Goal: Find specific page/section: Find specific page/section

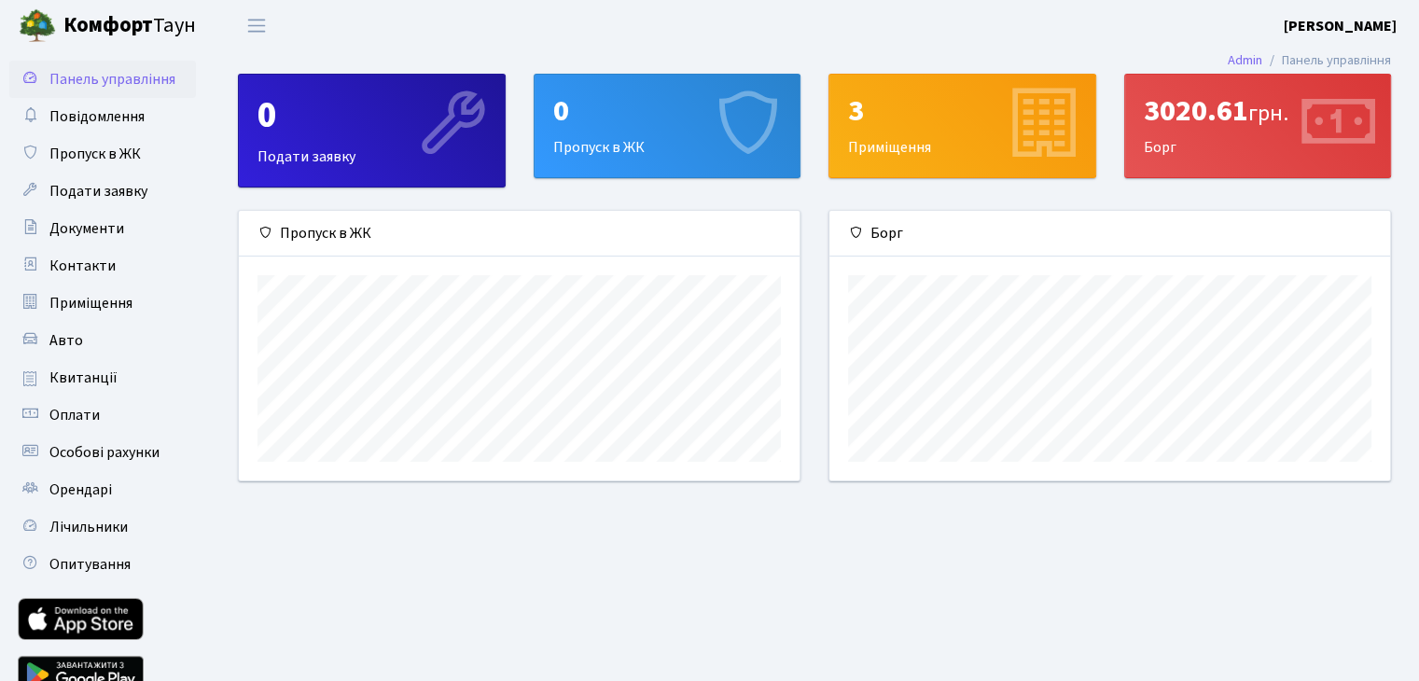
scroll to position [269, 560]
click at [90, 380] on span "Квитанції" at bounding box center [83, 378] width 68 height 21
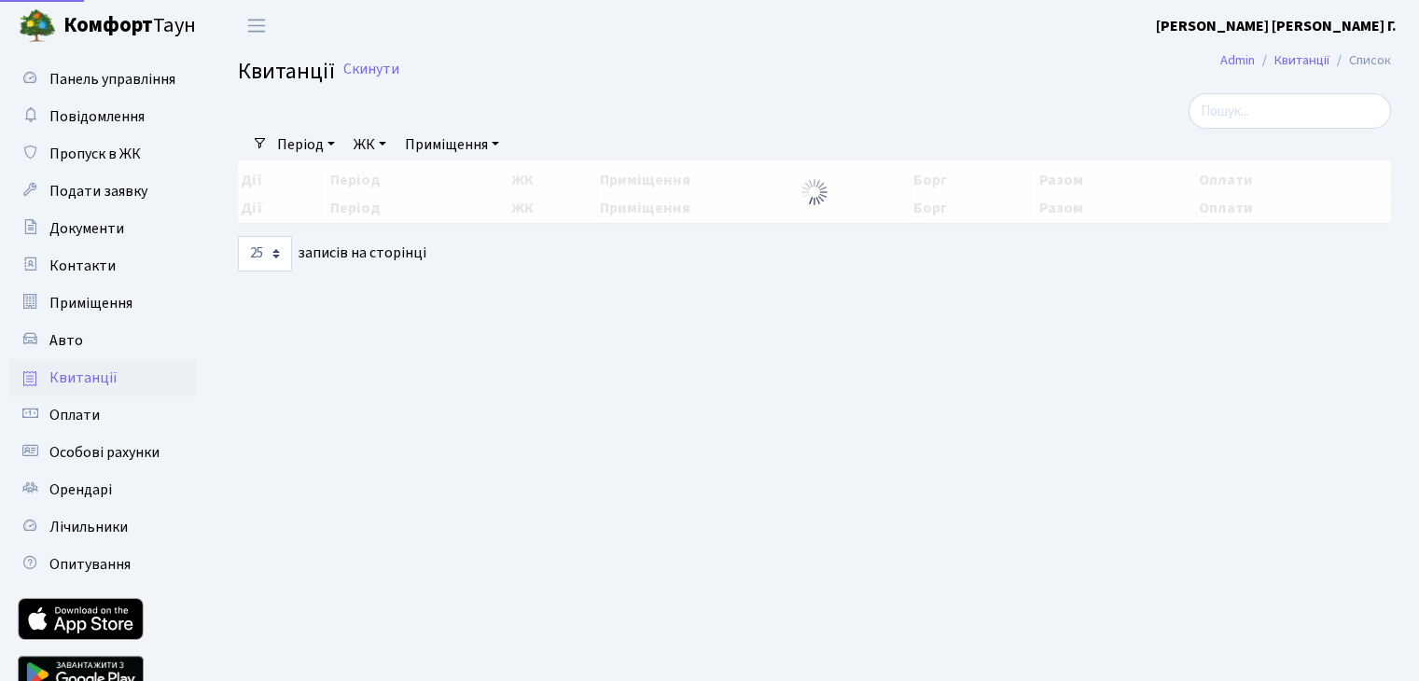
select select "25"
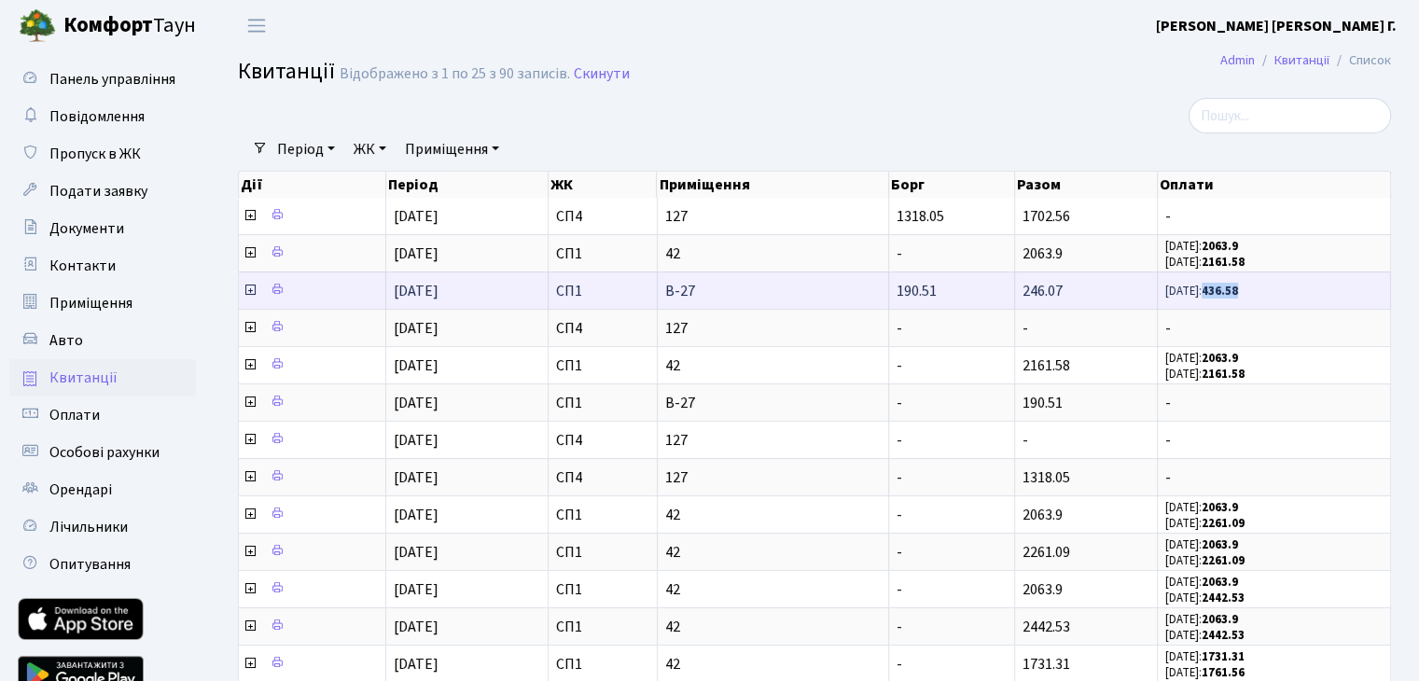
drag, startPoint x: 1210, startPoint y: 293, endPoint x: 1252, endPoint y: 286, distance: 42.5
click at [1252, 286] on span "[DATE]: 436.58" at bounding box center [1273, 291] width 217 height 16
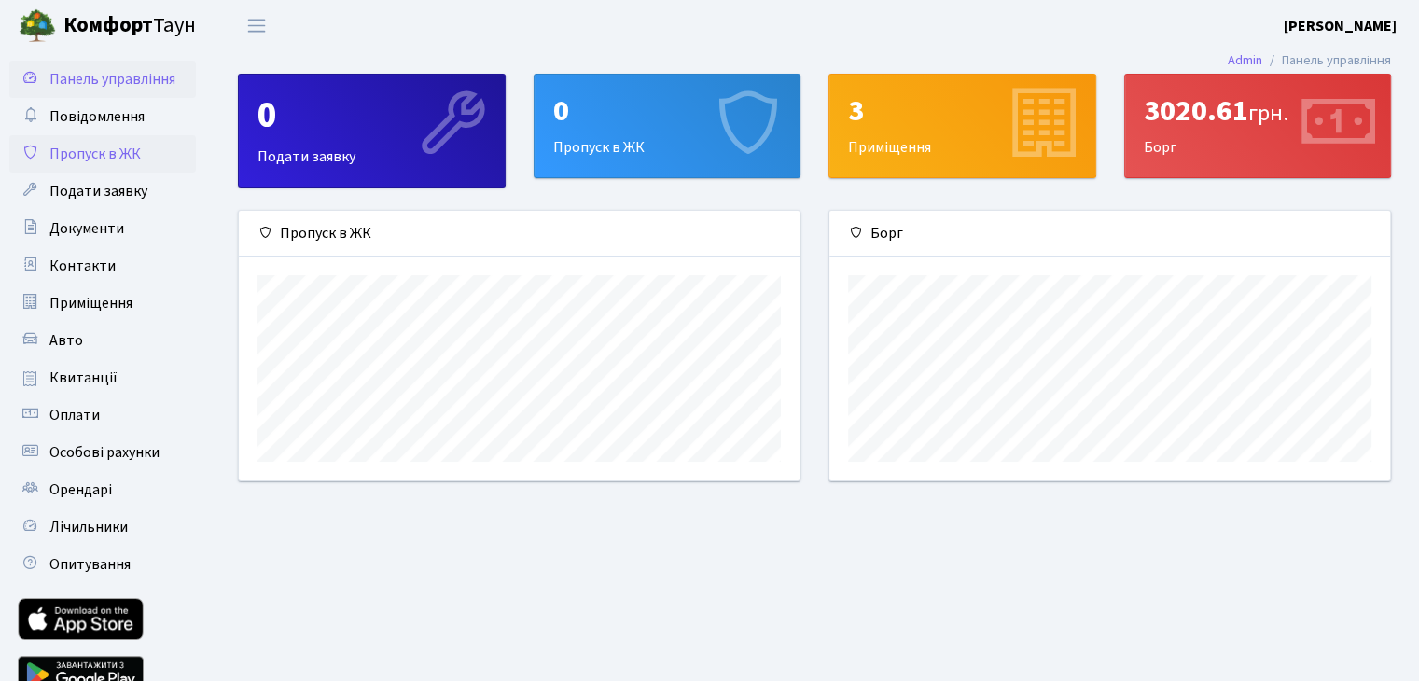
scroll to position [269, 560]
click at [90, 376] on span "Квитанції" at bounding box center [83, 378] width 68 height 21
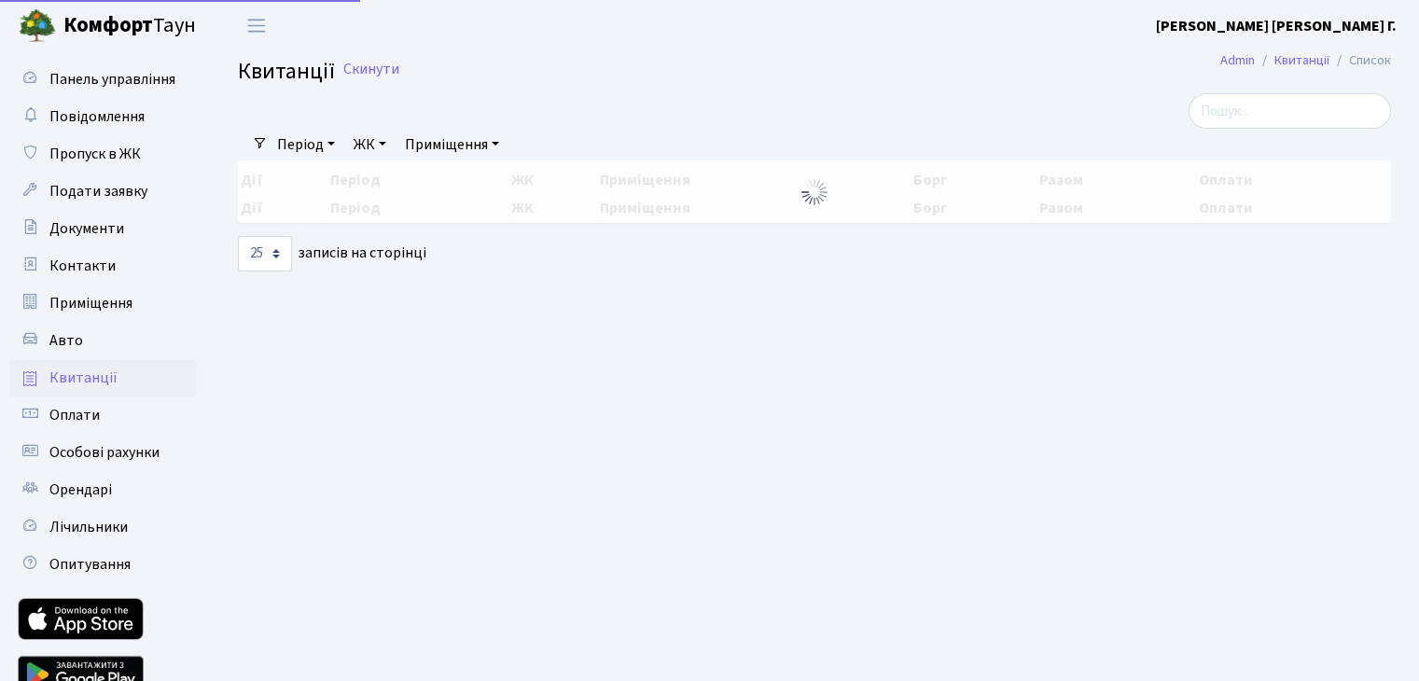
select select "25"
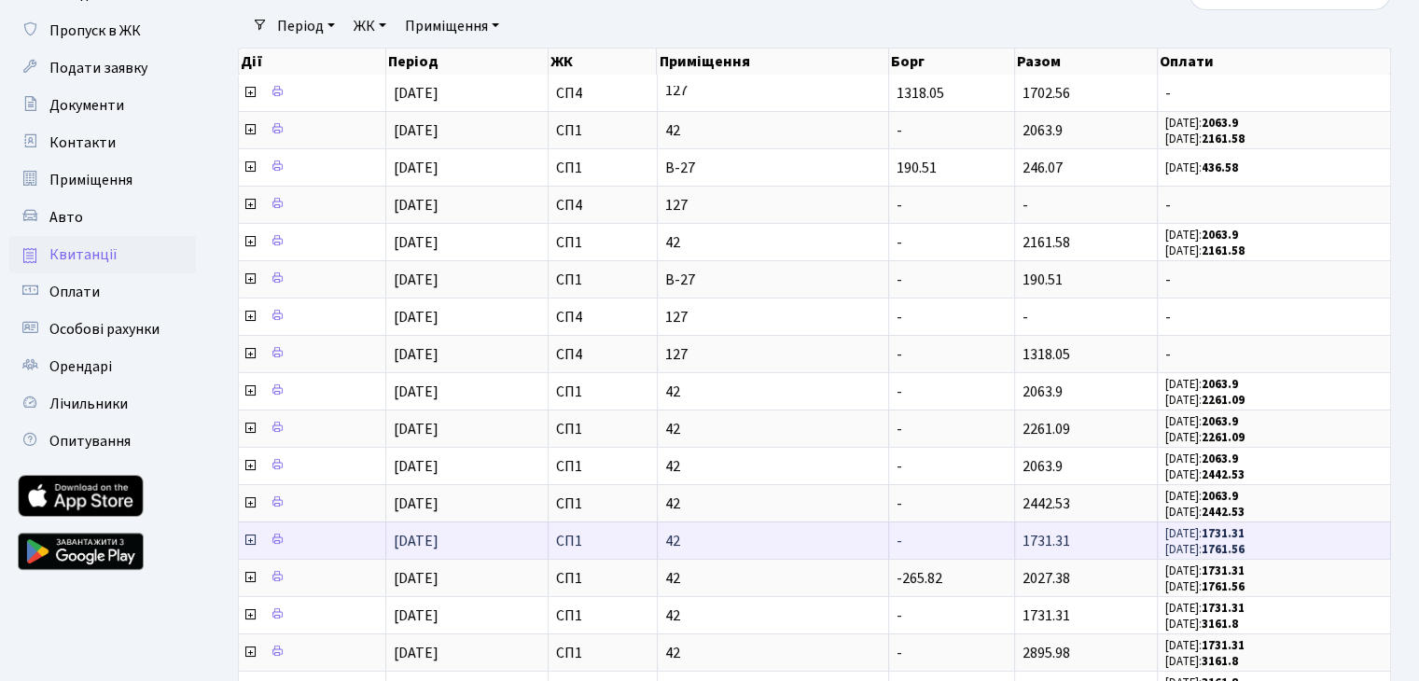
scroll to position [93, 0]
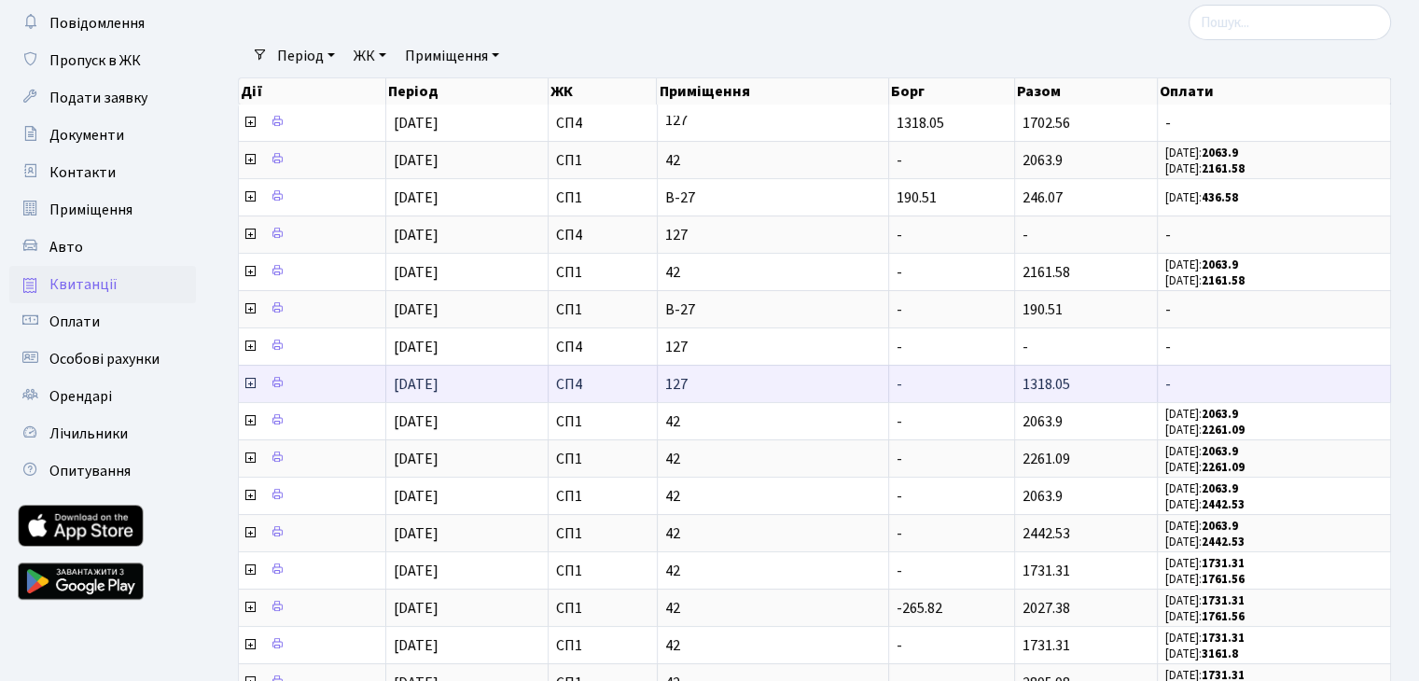
click at [253, 380] on icon at bounding box center [250, 383] width 15 height 15
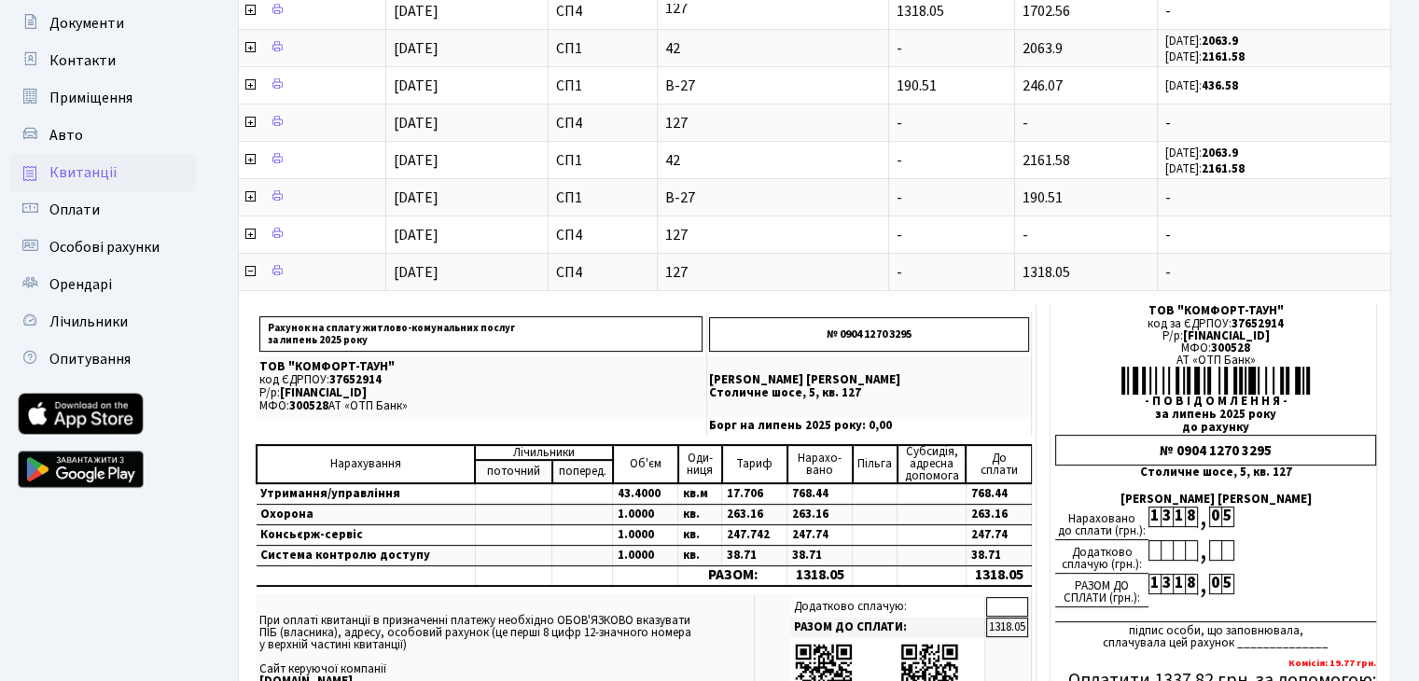
scroll to position [112, 0]
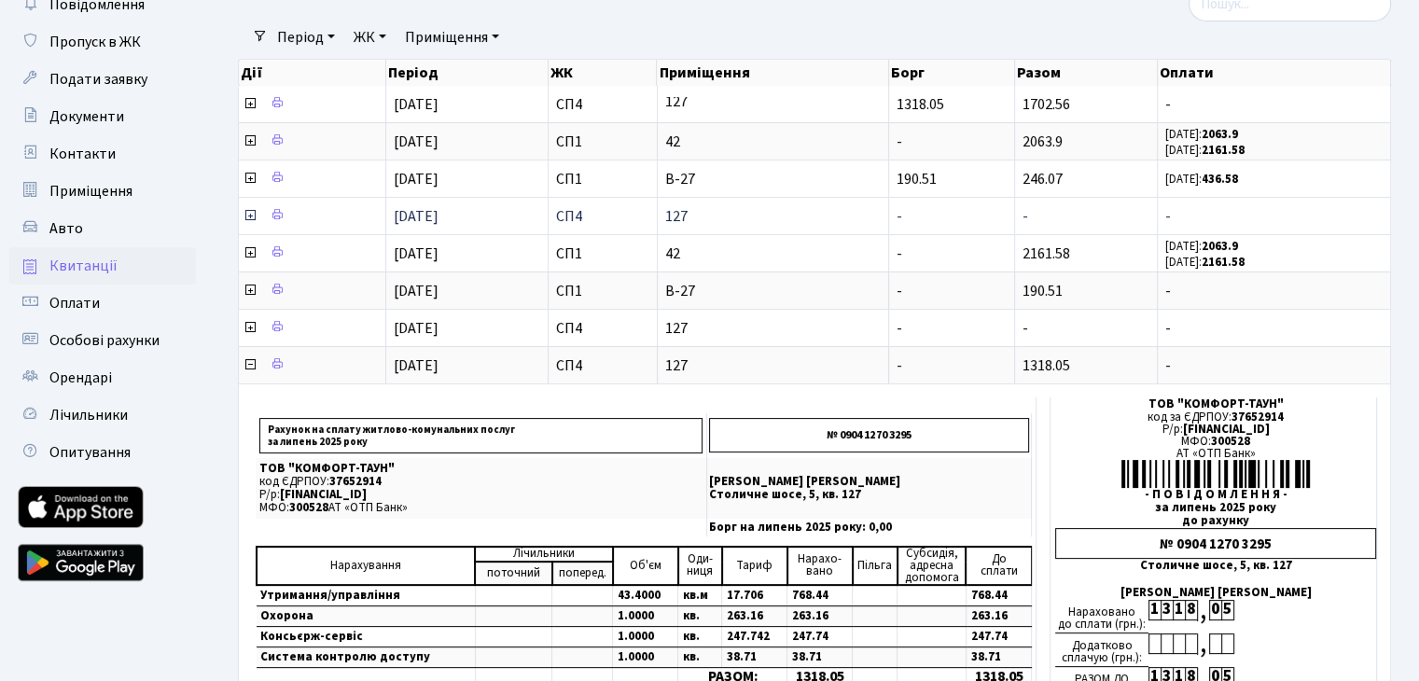
click at [641, 221] on td "СП4" at bounding box center [603, 215] width 109 height 37
click at [249, 214] on icon at bounding box center [250, 215] width 15 height 15
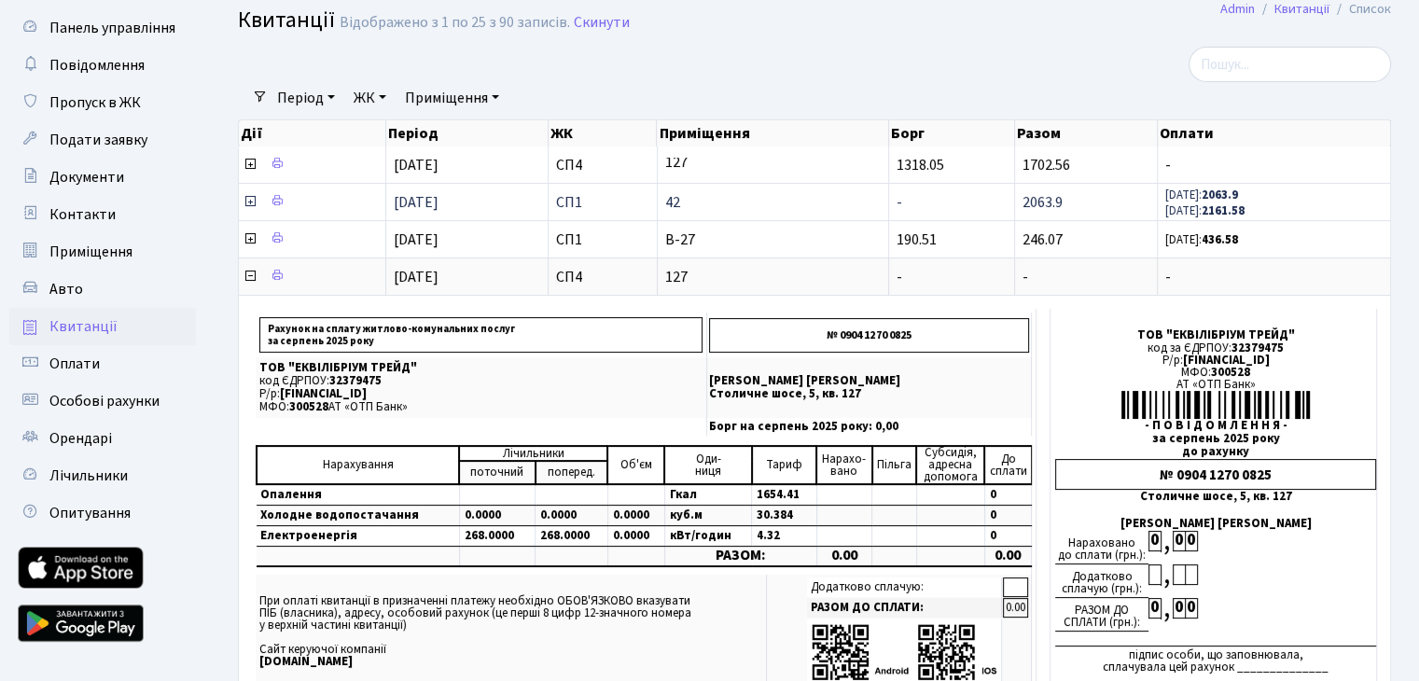
scroll to position [19, 0]
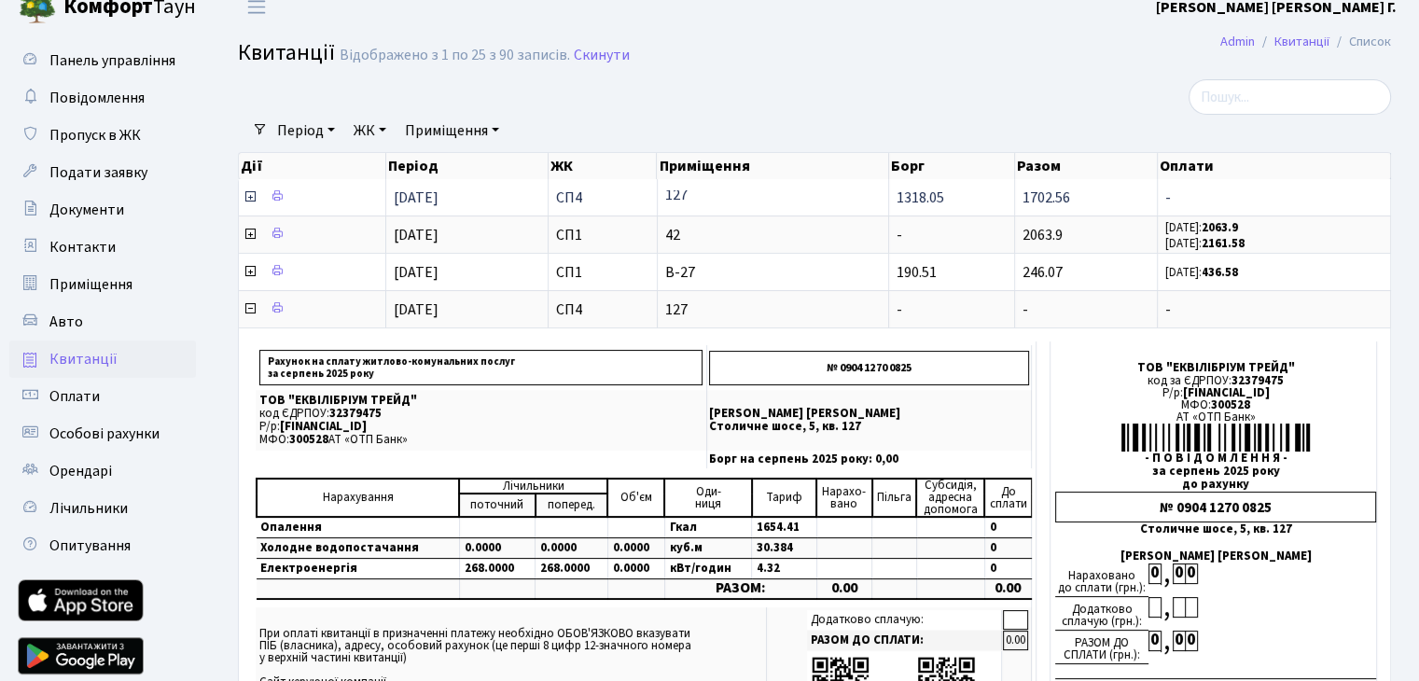
click at [251, 193] on icon at bounding box center [250, 196] width 15 height 15
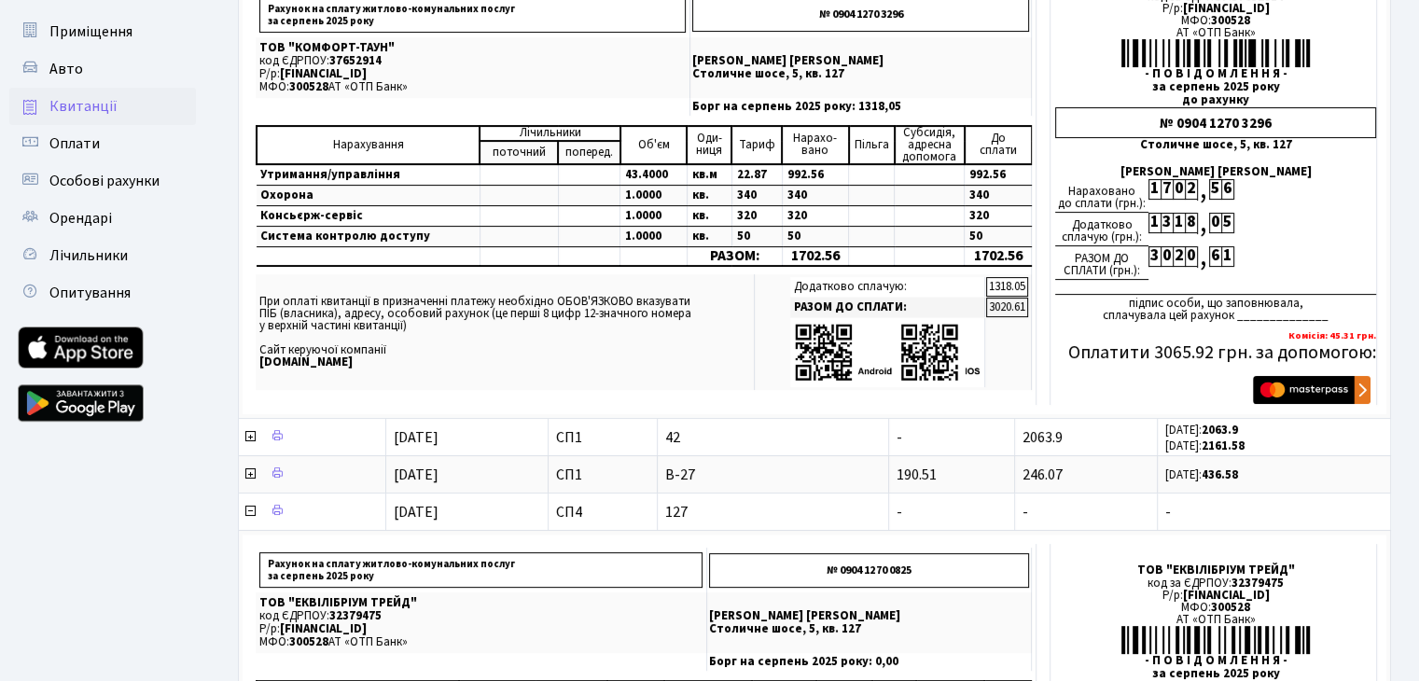
scroll to position [280, 0]
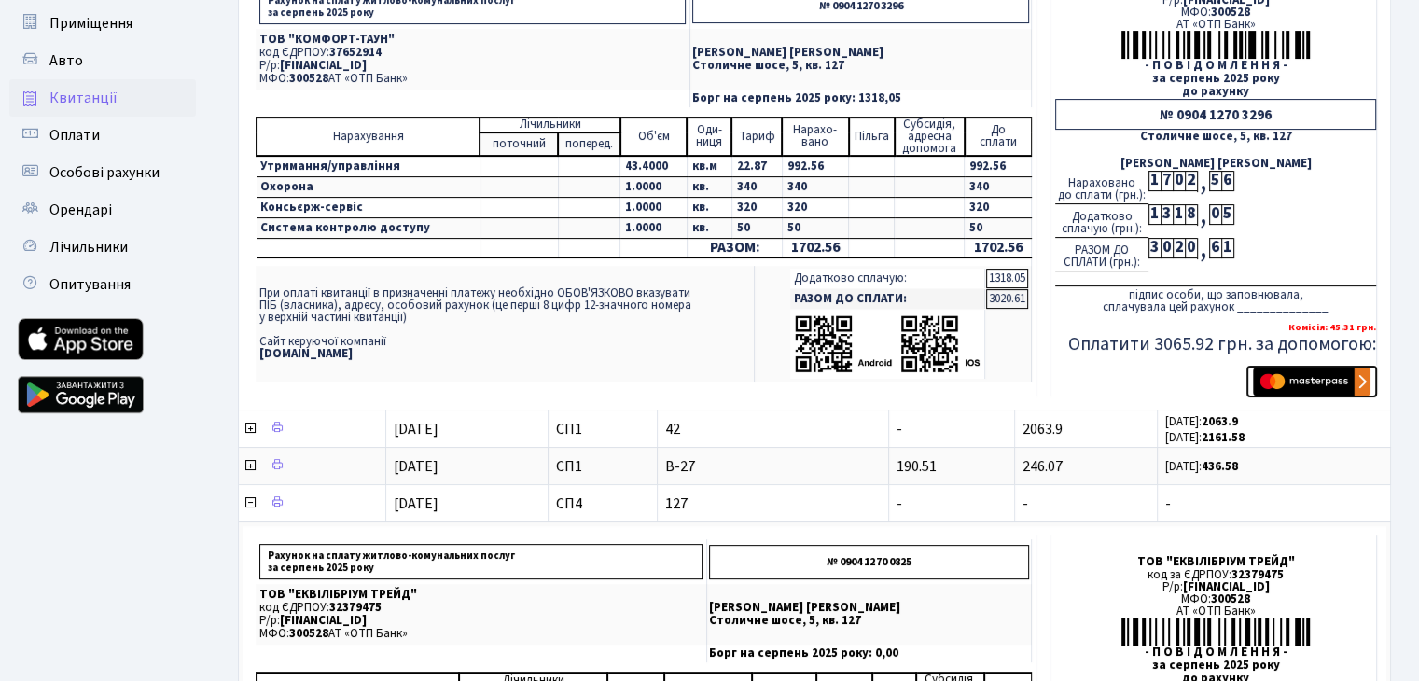
click at [1280, 383] on img "submit" at bounding box center [1312, 382] width 118 height 28
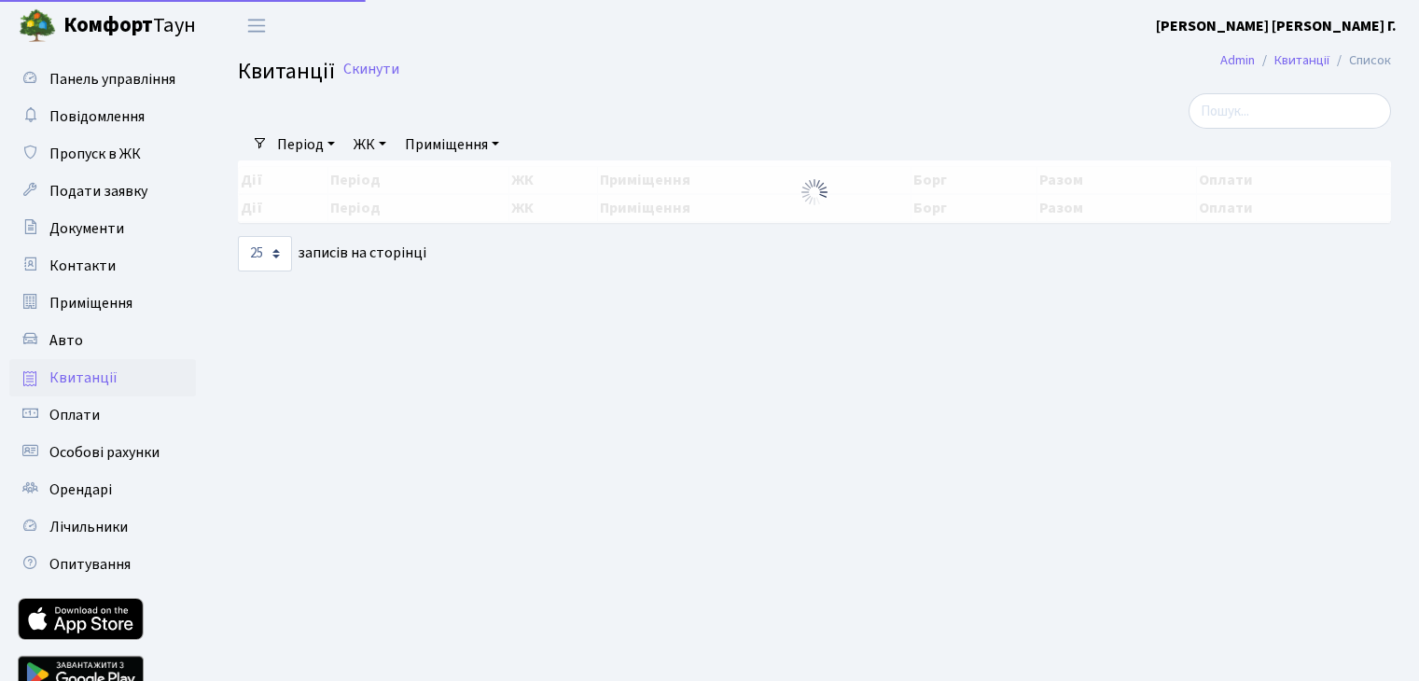
select select "25"
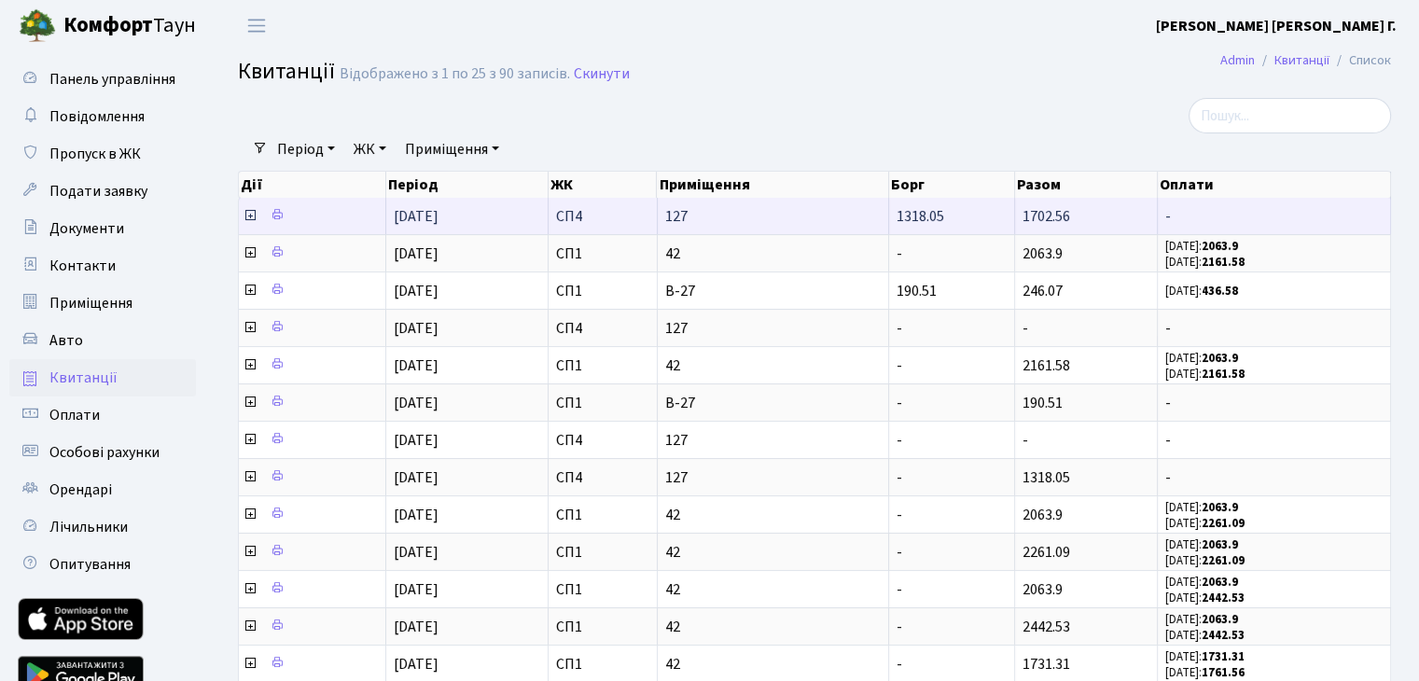
click at [246, 214] on icon at bounding box center [250, 215] width 15 height 15
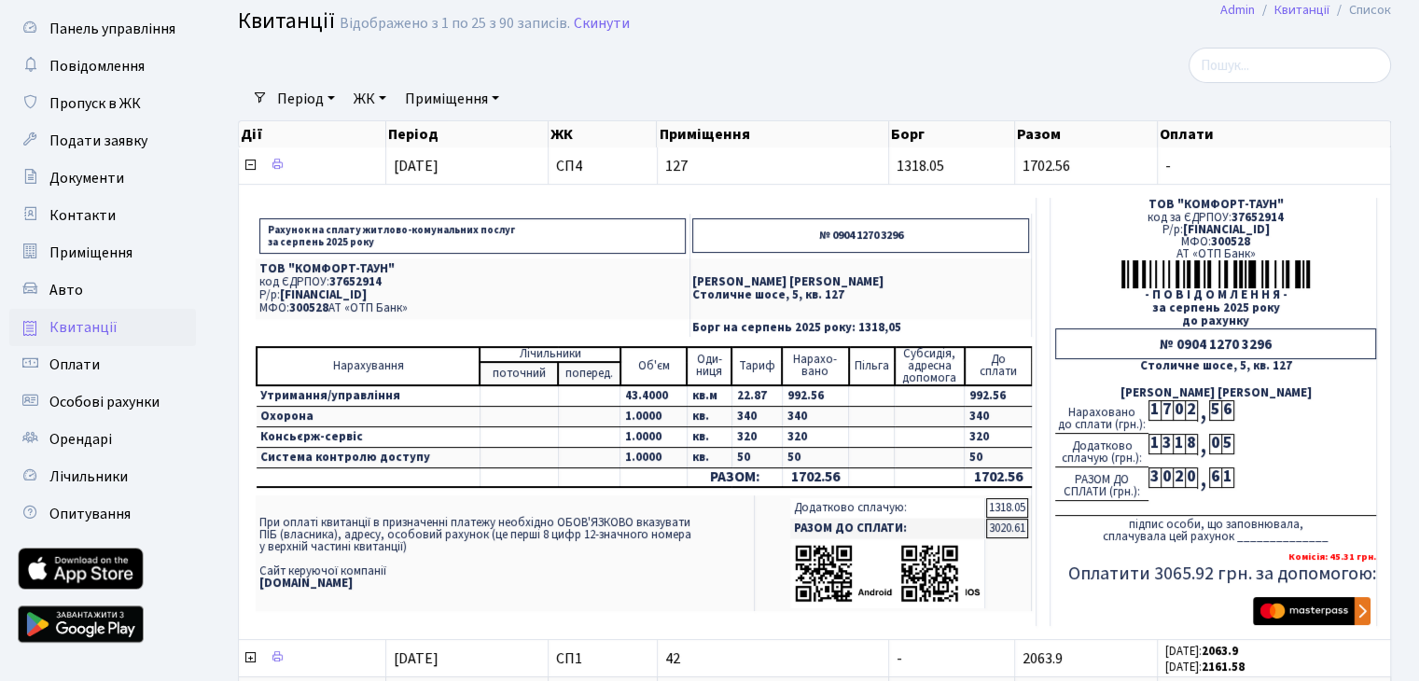
scroll to position [93, 0]
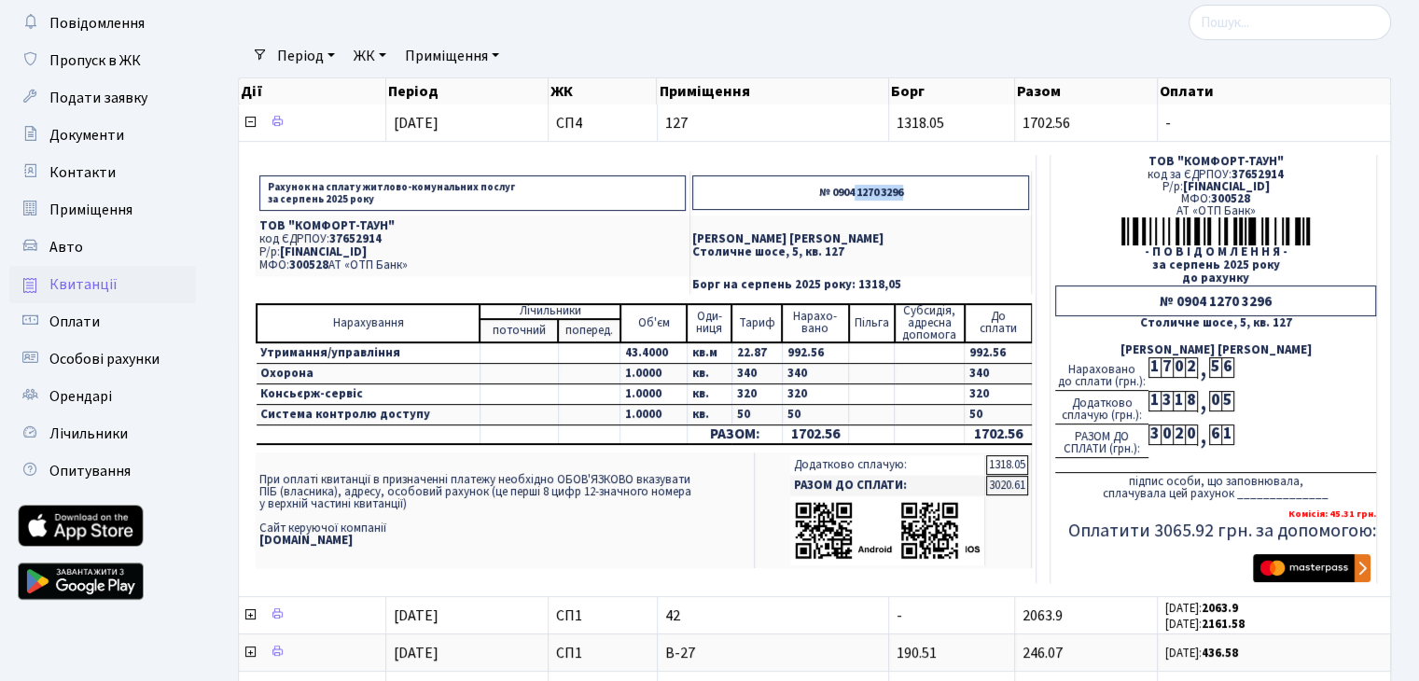
drag, startPoint x: 844, startPoint y: 191, endPoint x: 907, endPoint y: 192, distance: 62.5
click at [907, 192] on p "№ 0904 1270 3296" at bounding box center [860, 192] width 337 height 35
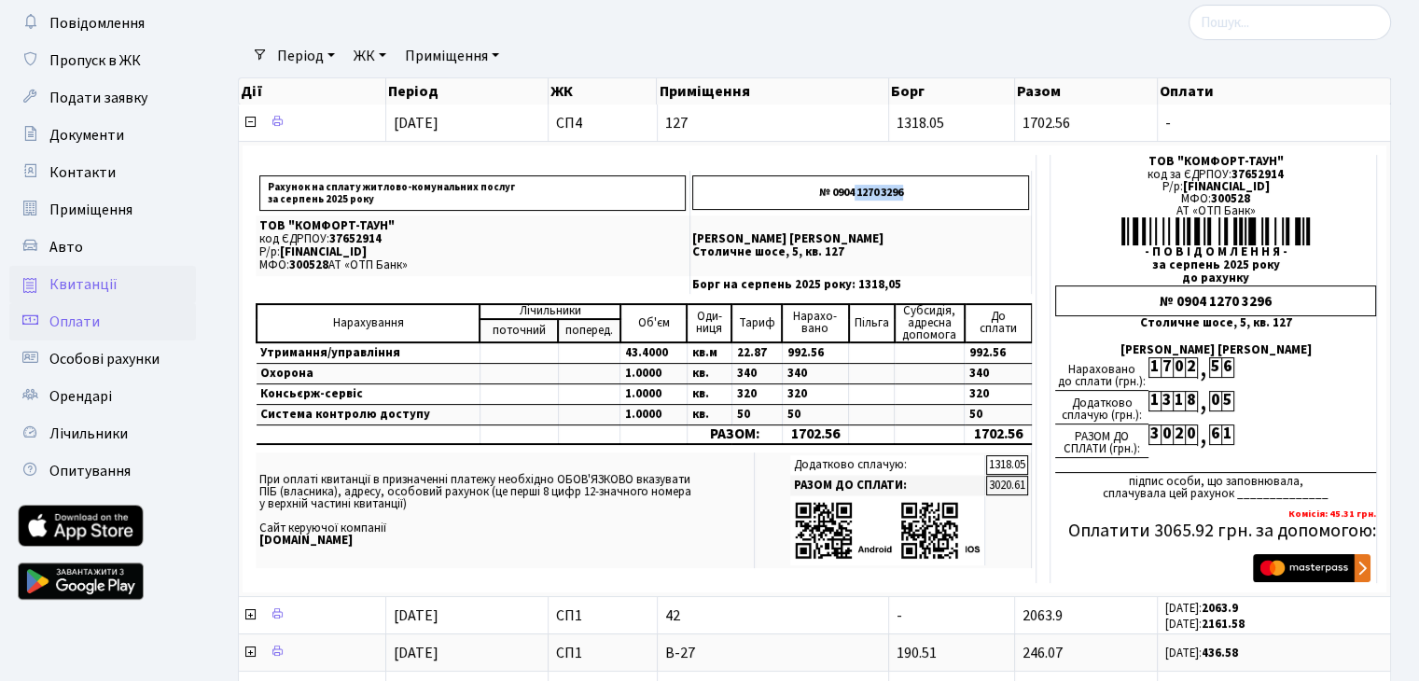
click at [94, 317] on span "Оплати" at bounding box center [74, 322] width 50 height 21
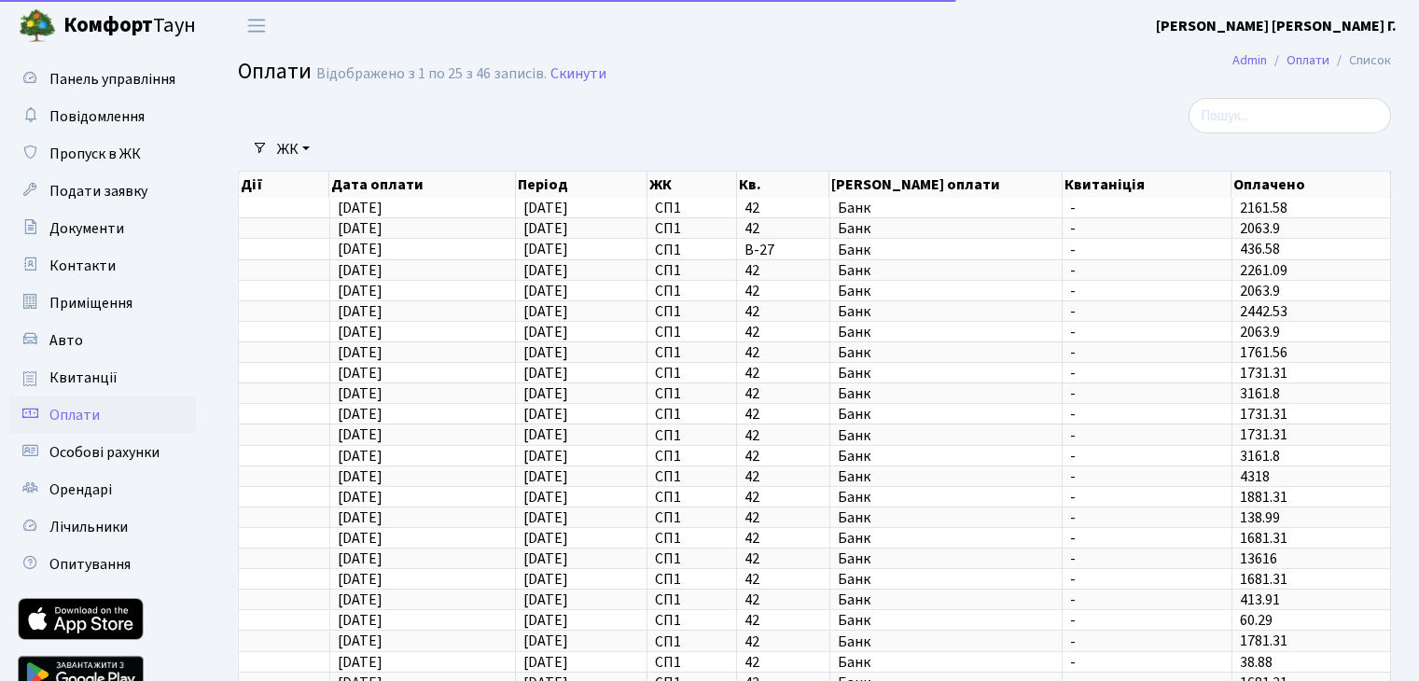
select select "25"
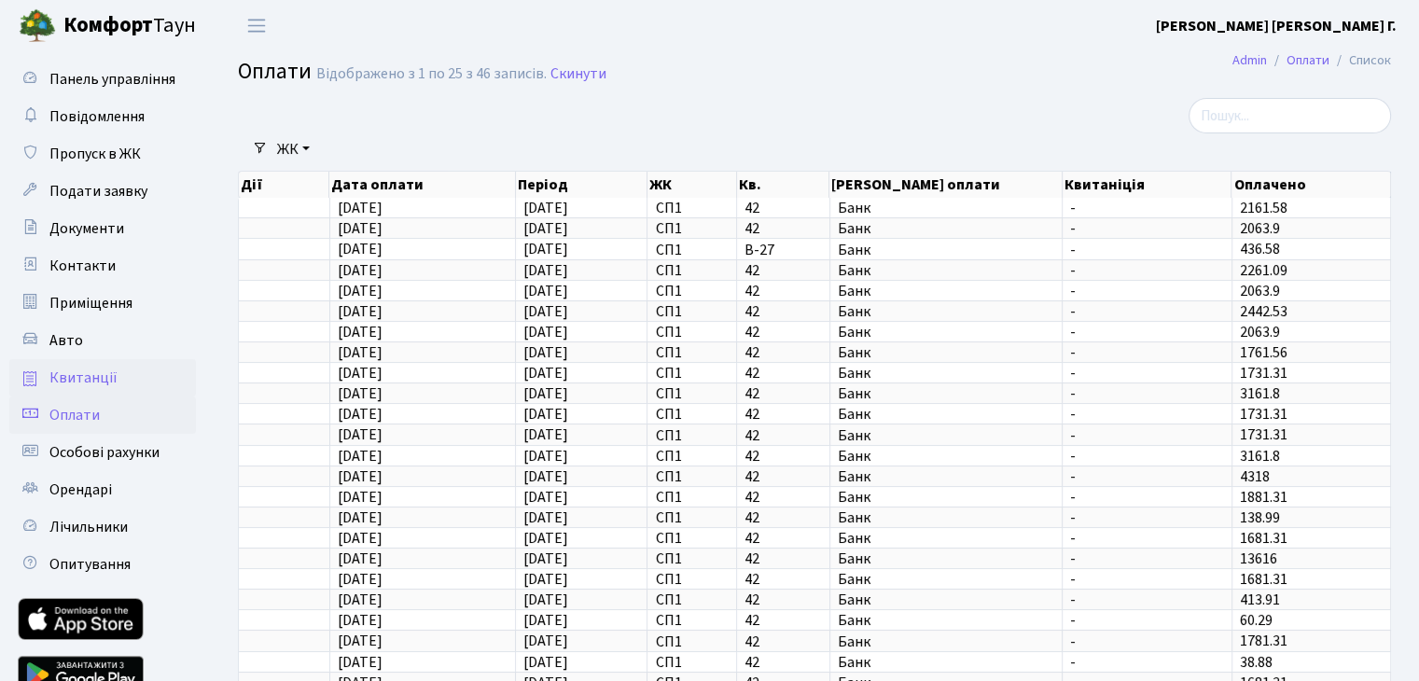
click at [90, 375] on span "Квитанції" at bounding box center [83, 378] width 68 height 21
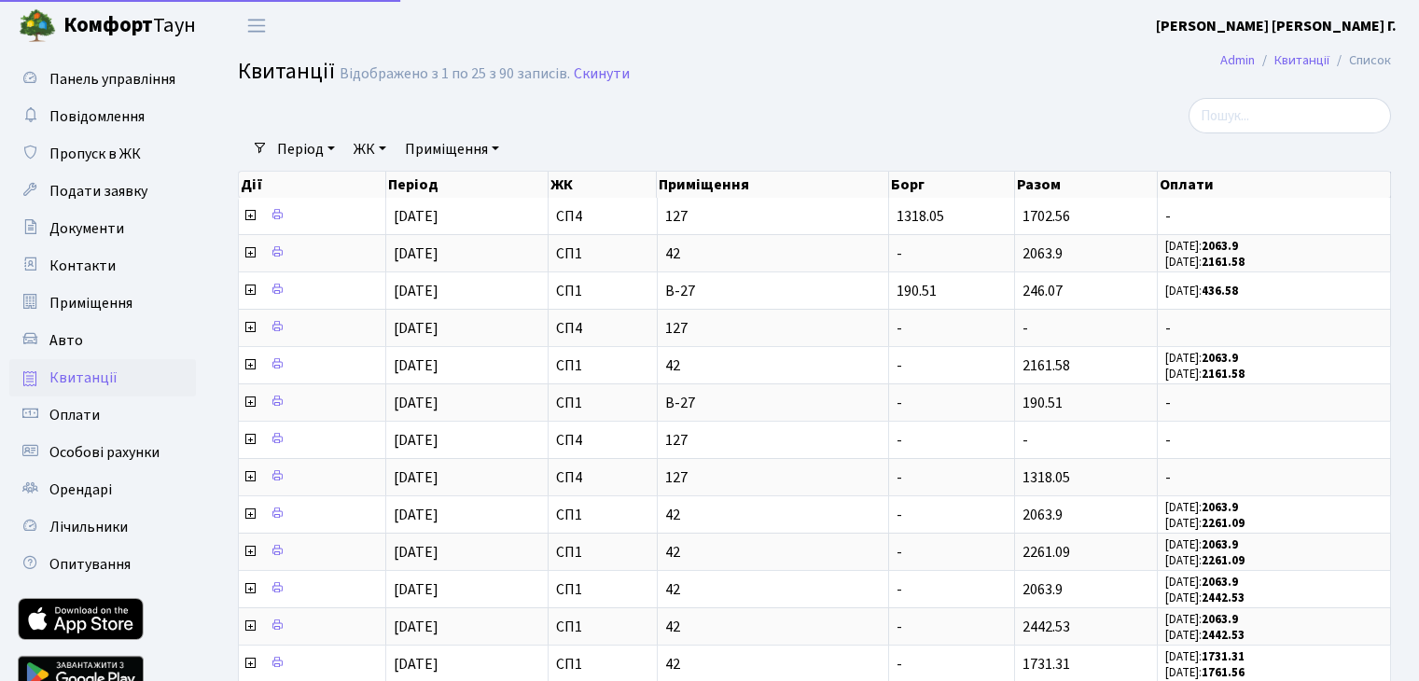
select select "25"
click at [95, 31] on b "Комфорт" at bounding box center [108, 25] width 90 height 30
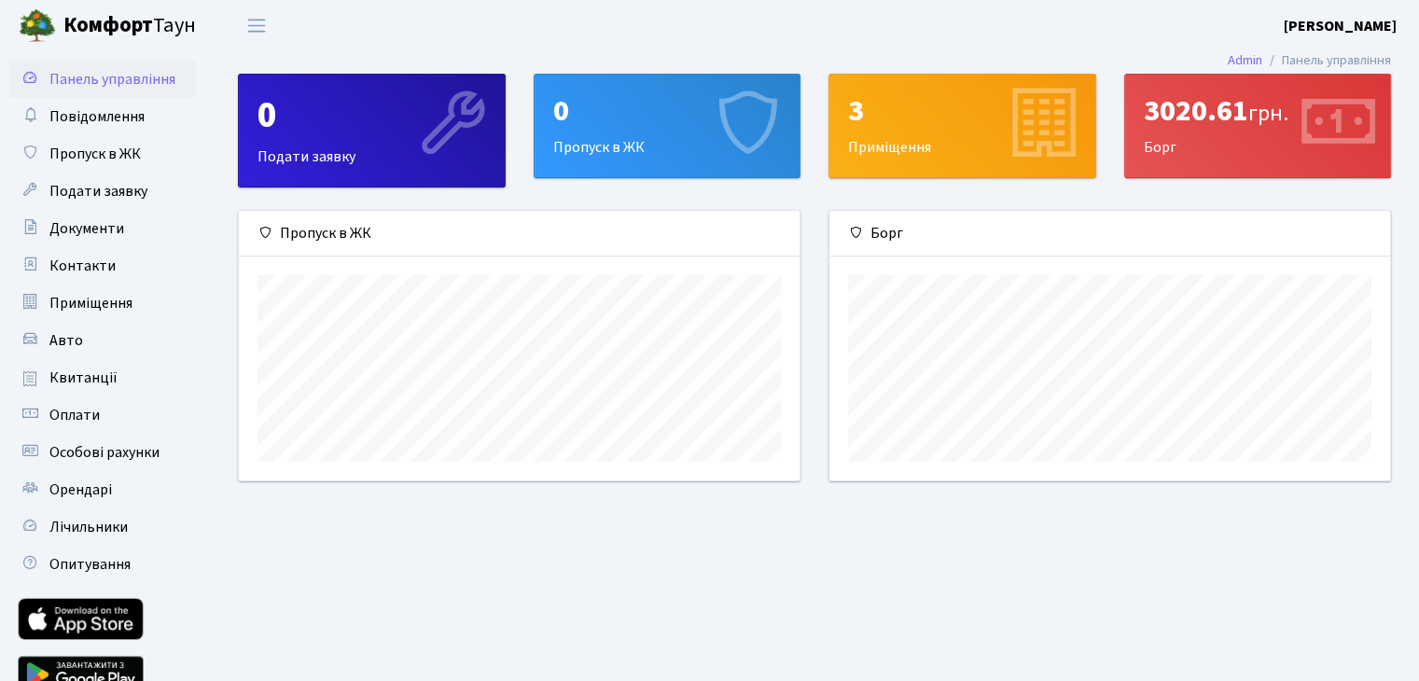
scroll to position [269, 560]
click at [97, 154] on span "Пропуск в ЖК" at bounding box center [94, 154] width 91 height 21
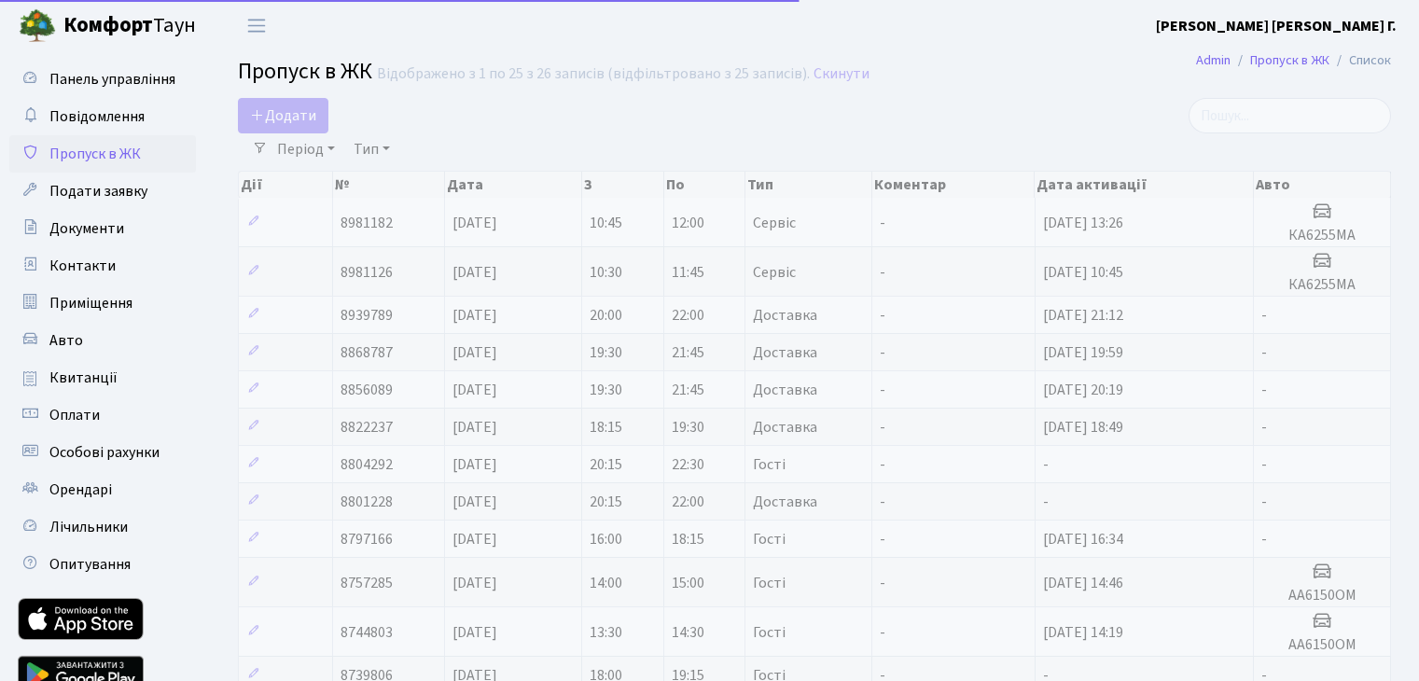
select select "25"
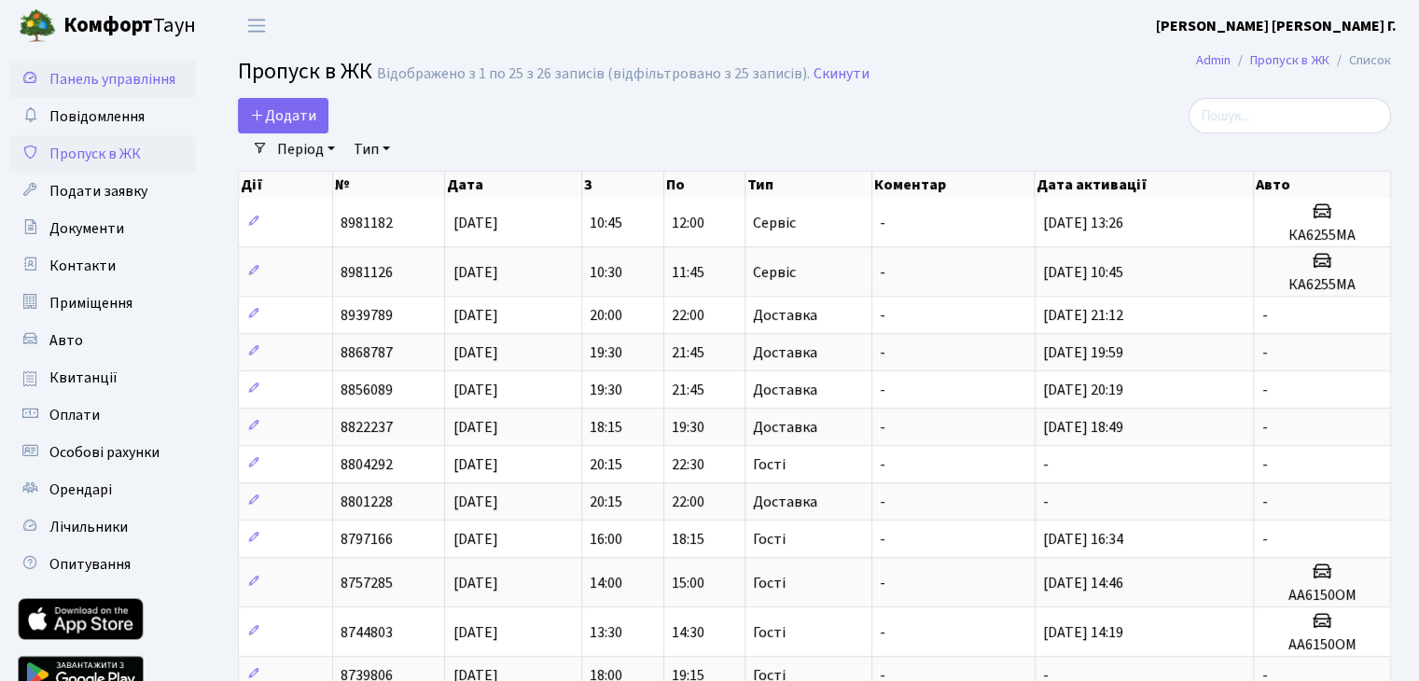
click at [71, 81] on span "Панель управління" at bounding box center [112, 79] width 126 height 21
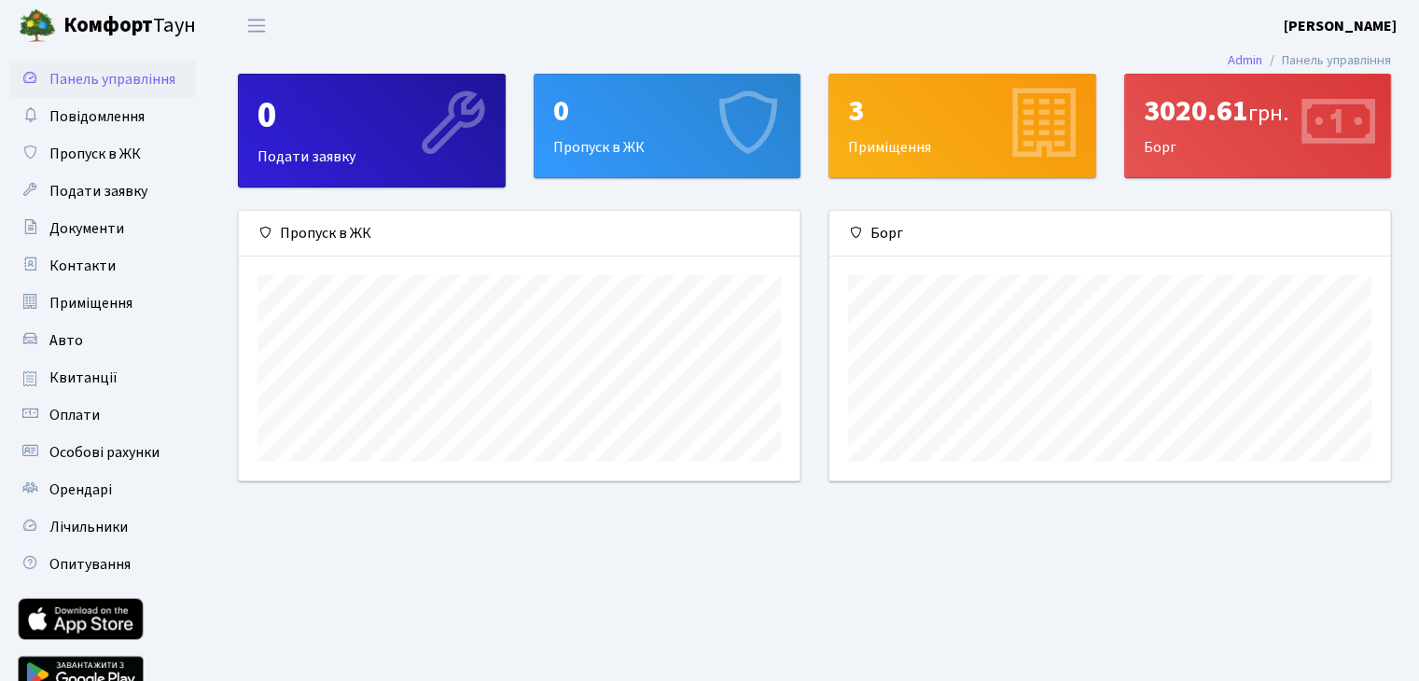
scroll to position [269, 560]
